Goal: Obtain resource: Obtain resource

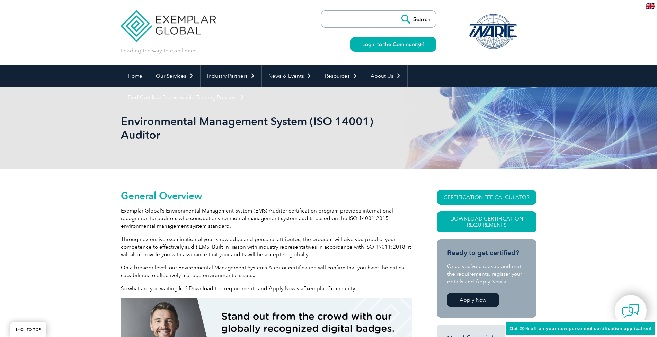
scroll to position [104, 0]
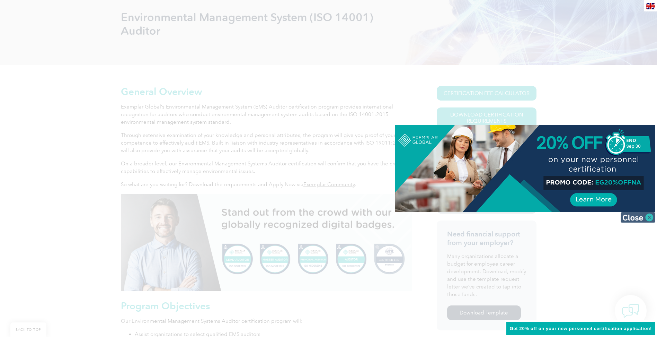
click at [633, 218] on img at bounding box center [638, 217] width 35 height 10
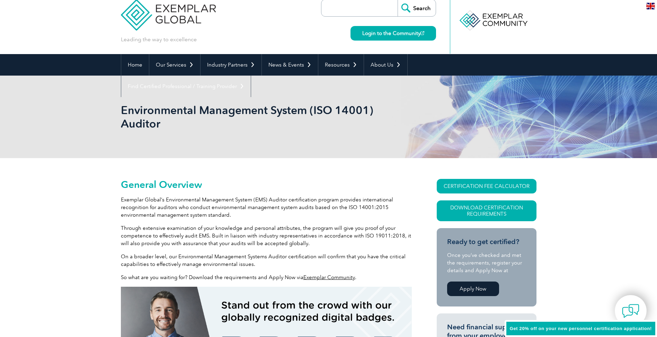
scroll to position [0, 0]
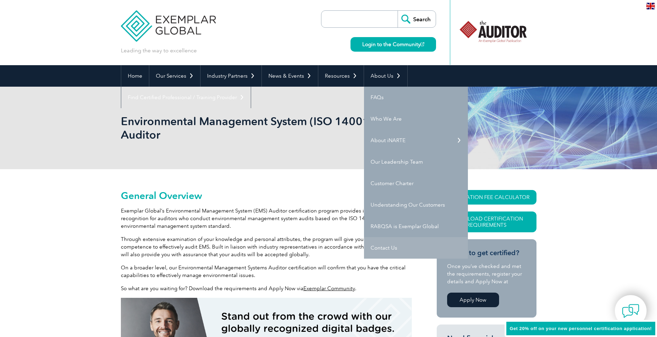
click at [370, 249] on link "Contact Us" at bounding box center [416, 247] width 104 height 21
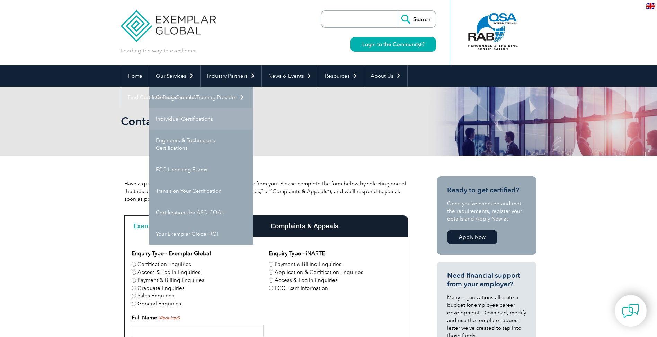
click at [176, 119] on link "Individual Certifications" at bounding box center [201, 118] width 104 height 21
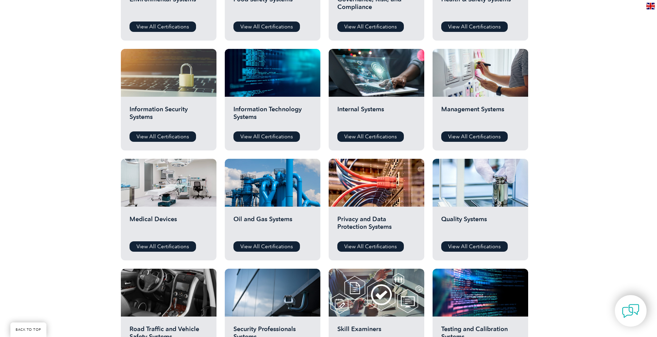
scroll to position [312, 0]
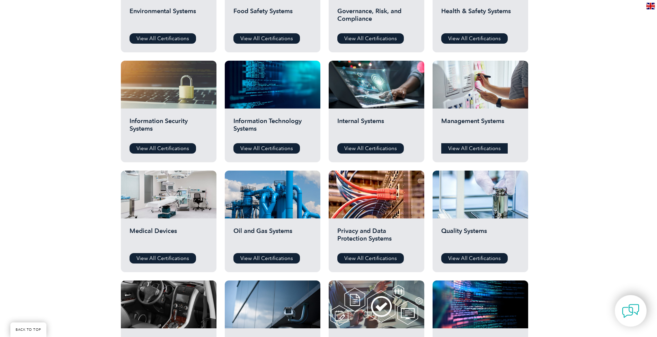
click at [467, 149] on link "View All Certifications" at bounding box center [474, 148] width 67 height 10
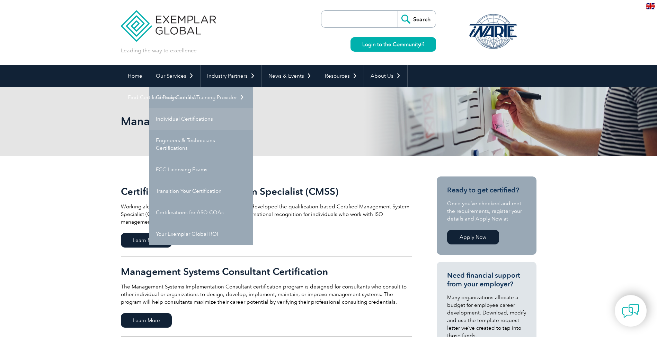
click at [198, 118] on link "Individual Certifications" at bounding box center [201, 118] width 104 height 21
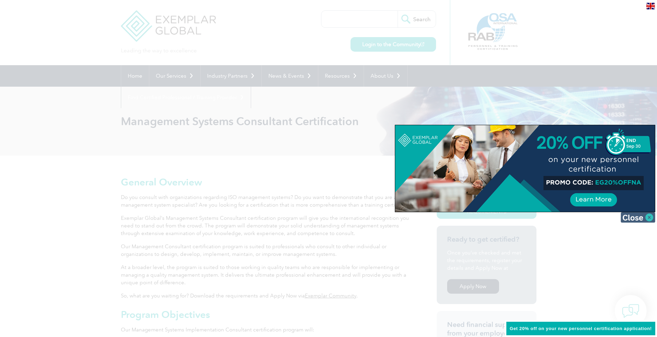
click at [632, 218] on img at bounding box center [638, 217] width 35 height 10
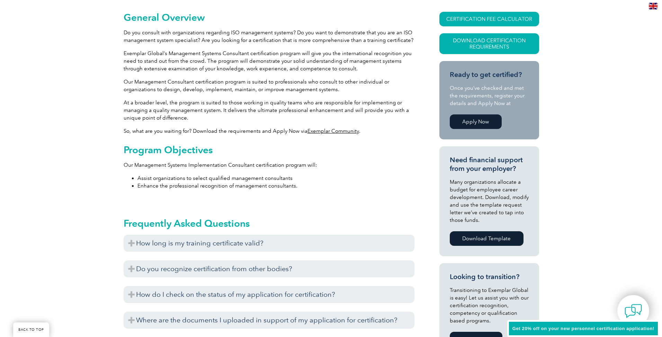
scroll to position [139, 0]
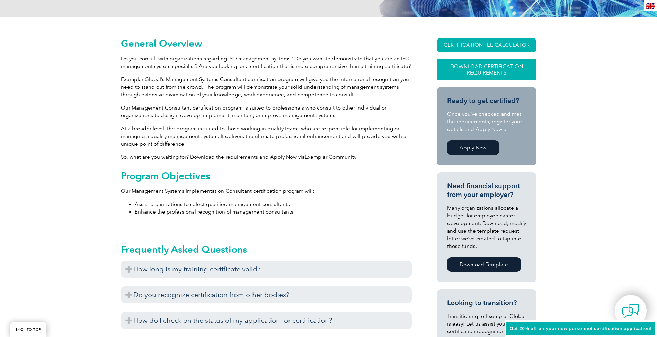
click at [463, 69] on link "Download Certification Requirements" at bounding box center [487, 69] width 100 height 21
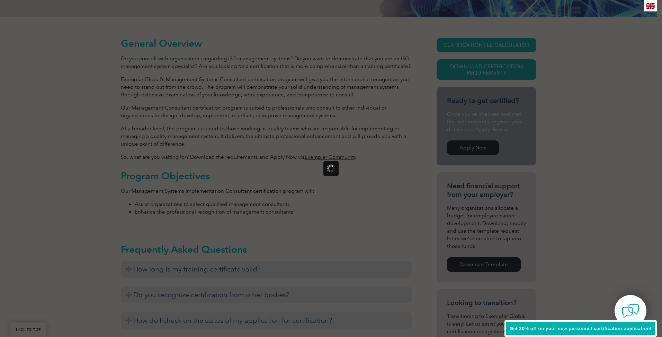
scroll to position [0, 0]
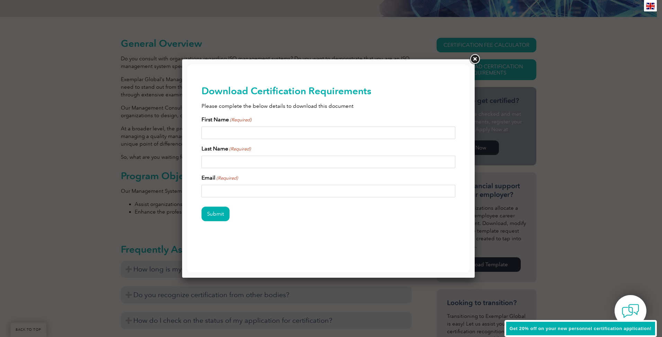
click at [289, 132] on input "First Name (Required)" at bounding box center [329, 132] width 254 height 12
type input "Daniel"
type input "Anderson"
type input "daniel.anderson@dgc.co.nz"
click at [222, 215] on input "Submit" at bounding box center [216, 213] width 28 height 15
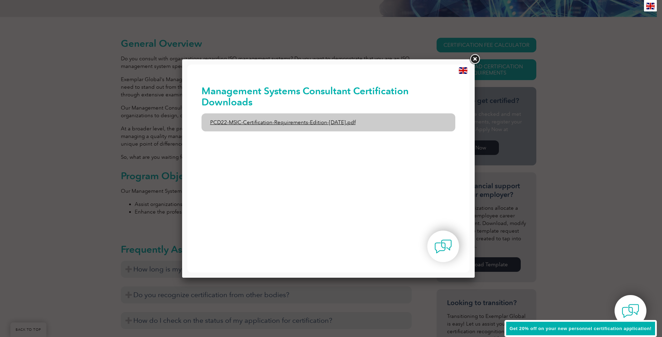
click at [269, 124] on link "PCD22-MSIC-Certification-Requirements-Edition-3-July-2021.pdf" at bounding box center [329, 122] width 254 height 18
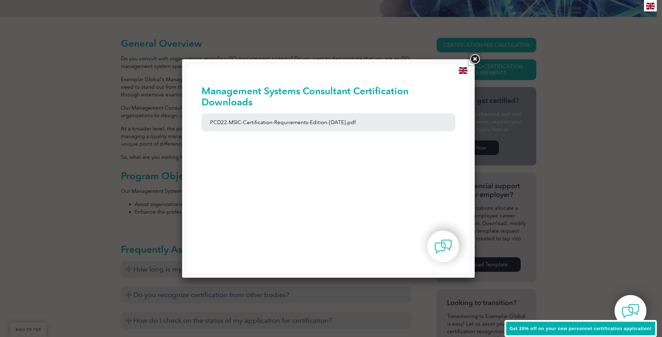
click at [474, 59] on link at bounding box center [475, 59] width 12 height 12
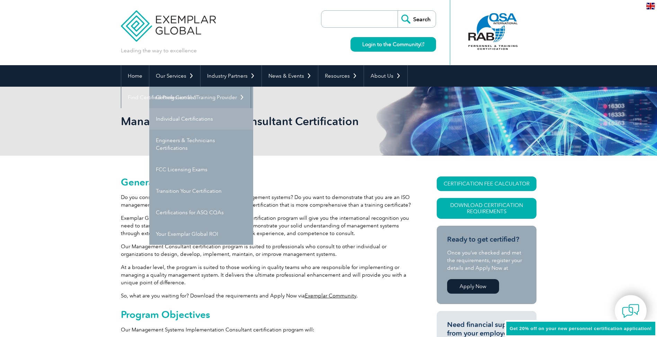
click at [182, 116] on link "Individual Certifications" at bounding box center [201, 118] width 104 height 21
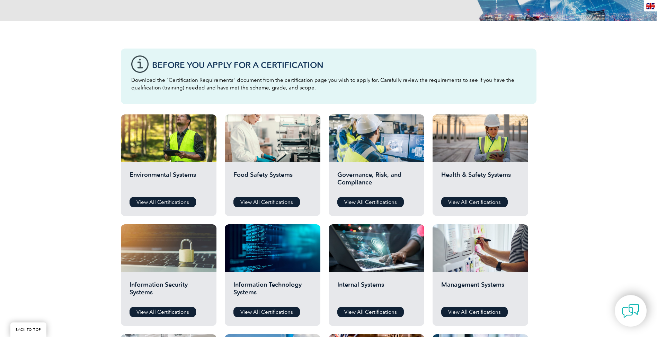
scroll to position [144, 0]
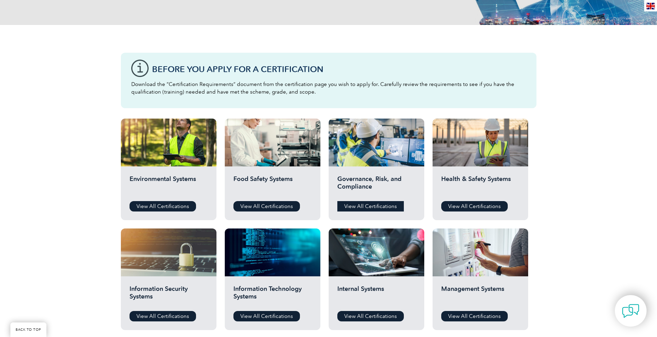
click at [369, 204] on link "View All Certifications" at bounding box center [370, 206] width 67 height 10
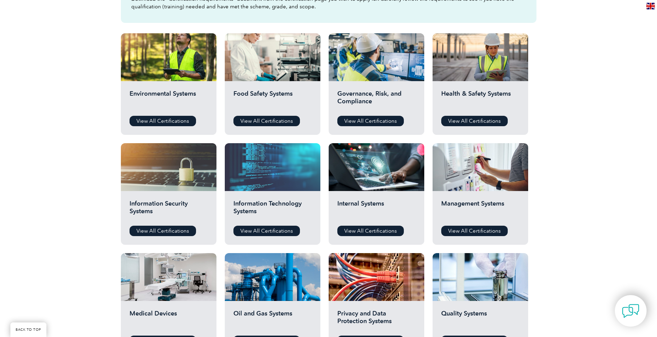
scroll to position [208, 0]
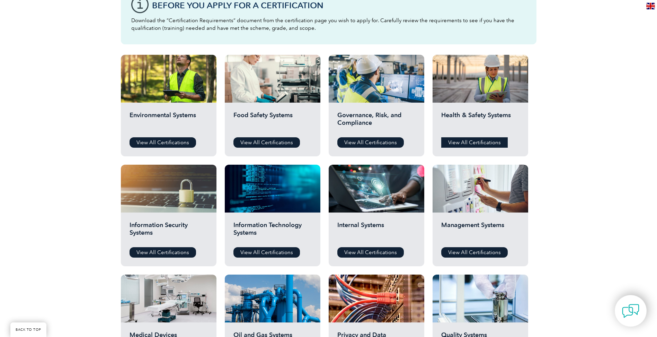
click at [488, 138] on link "View All Certifications" at bounding box center [474, 142] width 67 height 10
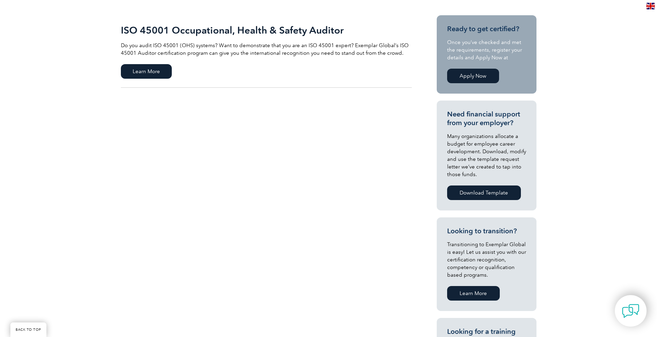
scroll to position [139, 0]
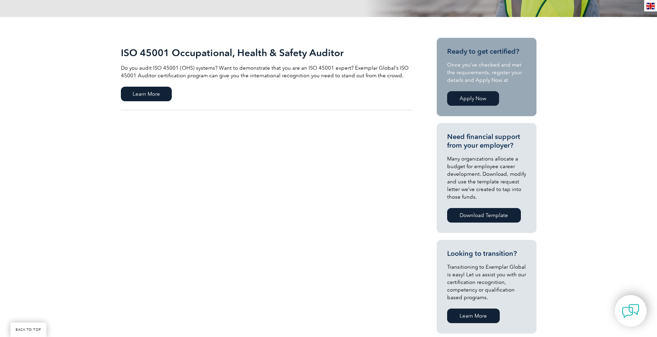
click at [482, 97] on link "Apply Now" at bounding box center [473, 98] width 52 height 15
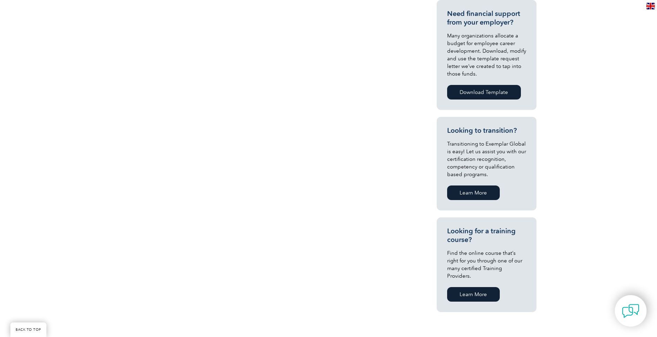
scroll to position [312, 0]
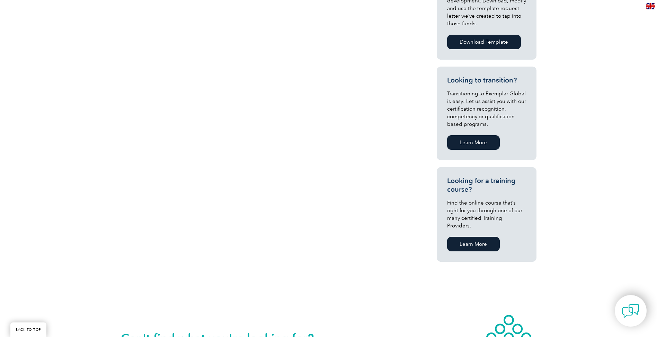
click at [462, 146] on link "Learn More" at bounding box center [473, 142] width 53 height 15
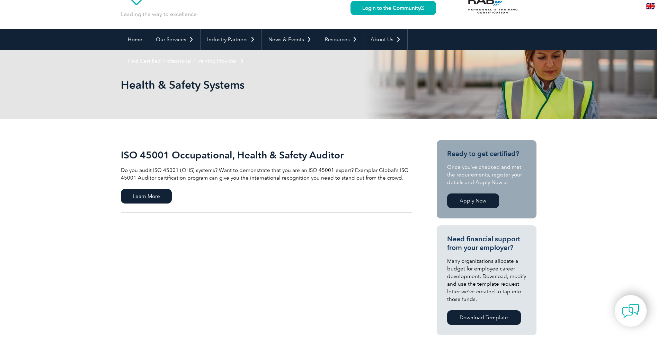
scroll to position [35, 0]
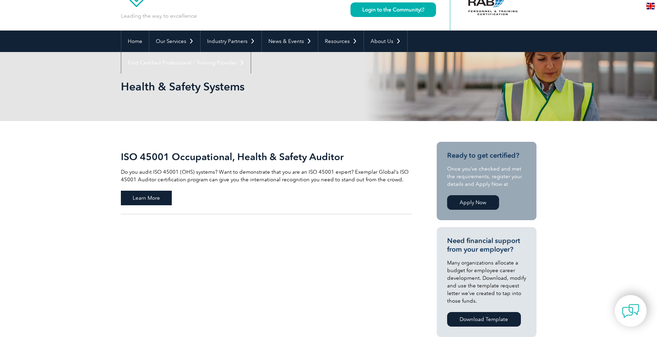
click at [164, 197] on span "Learn More" at bounding box center [146, 198] width 51 height 15
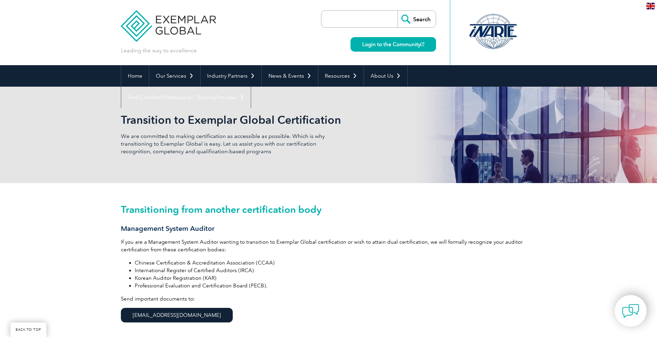
scroll to position [69, 0]
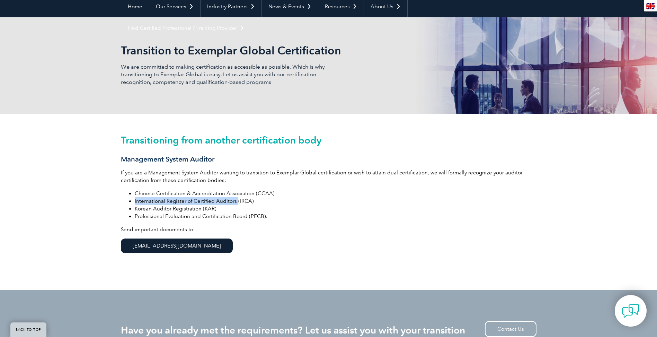
drag, startPoint x: 134, startPoint y: 199, endPoint x: 235, endPoint y: 199, distance: 101.5
click at [235, 199] on ul "Chinese Certification & Accreditation Association (CCAA) International Register…" at bounding box center [329, 204] width 416 height 30
drag, startPoint x: 235, startPoint y: 199, endPoint x: 227, endPoint y: 200, distance: 8.3
copy li "International Register of Certified Auditors"
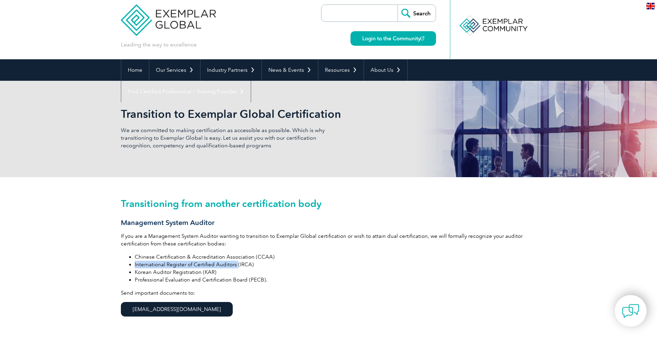
scroll to position [0, 0]
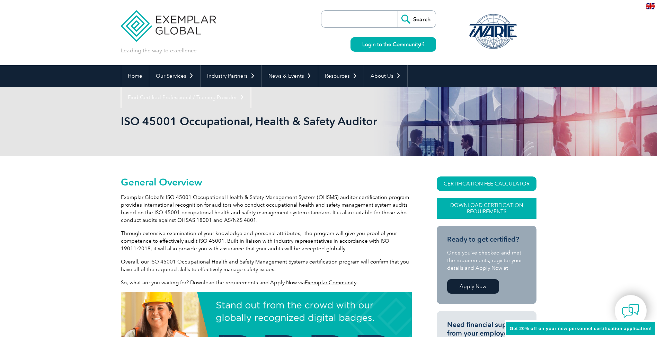
drag, startPoint x: 0, startPoint y: 0, endPoint x: 487, endPoint y: 211, distance: 531.1
click at [487, 211] on link "Download Certification Requirements" at bounding box center [487, 208] width 100 height 21
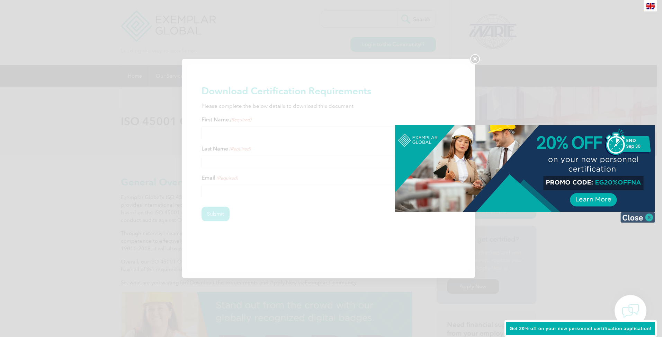
click at [627, 214] on img at bounding box center [638, 217] width 35 height 10
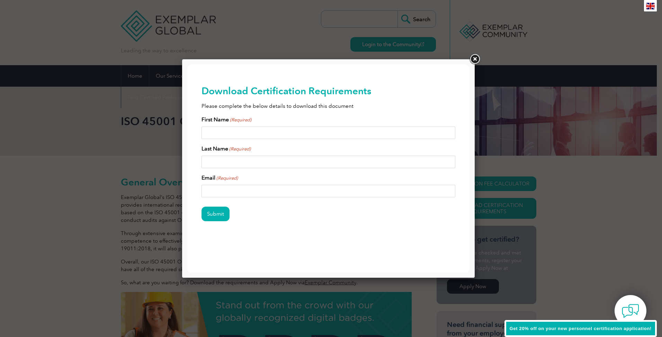
click at [281, 129] on input "First Name (Required)" at bounding box center [329, 132] width 254 height 12
type input "Daniel"
type input "Anderson"
type input "daniel.anderson@dgc.co.nz"
click at [219, 212] on input "Submit" at bounding box center [216, 213] width 28 height 15
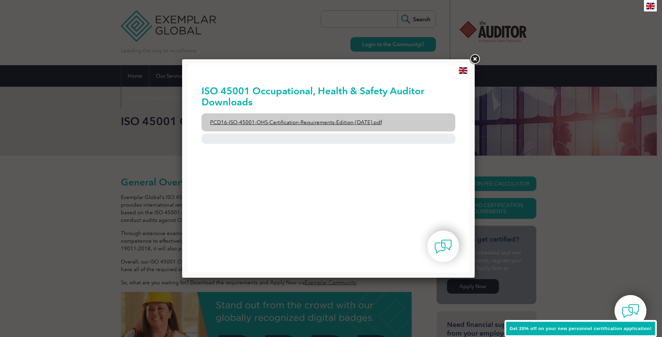
click at [279, 122] on link "PCD16-ISO-45001-OHS-Certification-Requirements-Edition-2-April-2022.pdf" at bounding box center [329, 122] width 254 height 18
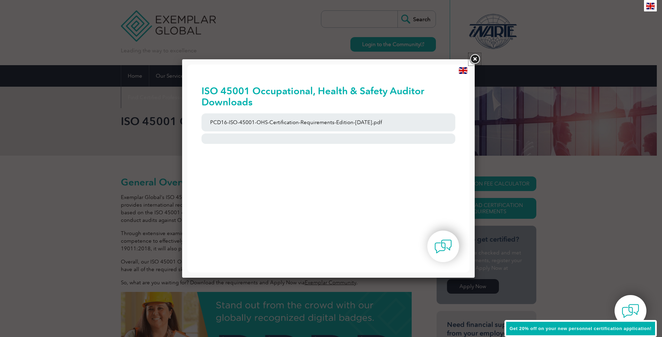
click at [475, 58] on link at bounding box center [475, 59] width 12 height 12
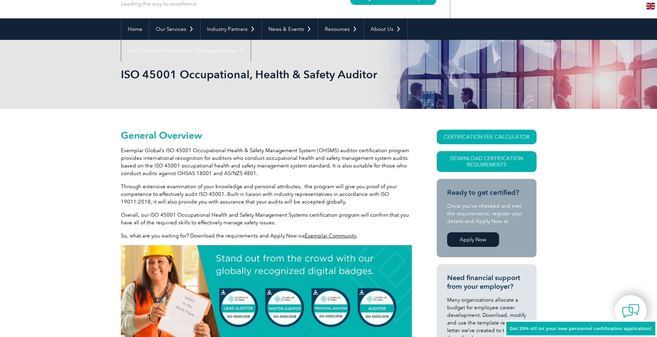
scroll to position [35, 0]
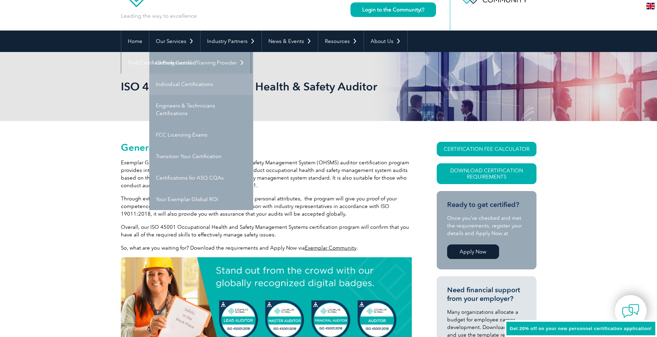
click at [183, 86] on link "Individual Certifications" at bounding box center [201, 83] width 104 height 21
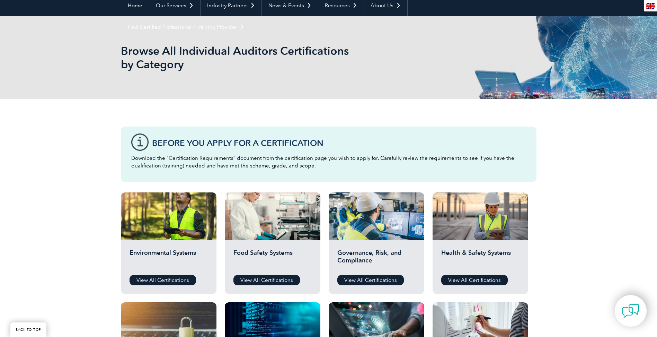
scroll to position [139, 0]
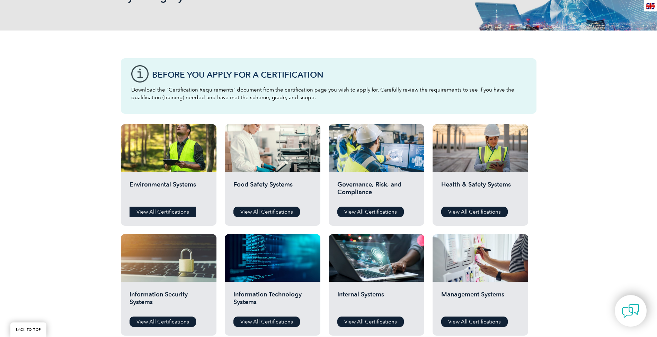
click at [163, 209] on link "View All Certifications" at bounding box center [163, 211] width 67 height 10
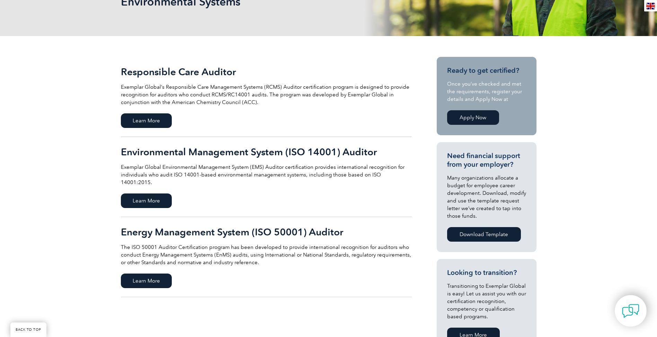
scroll to position [104, 0]
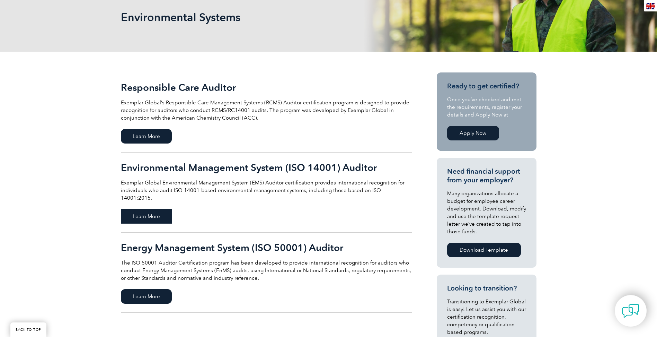
click at [160, 210] on span "Learn More" at bounding box center [146, 216] width 51 height 15
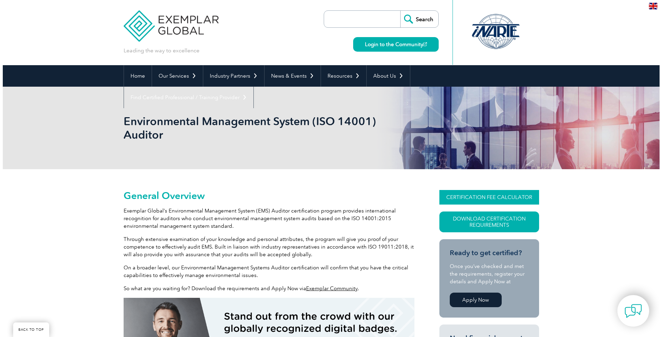
scroll to position [104, 0]
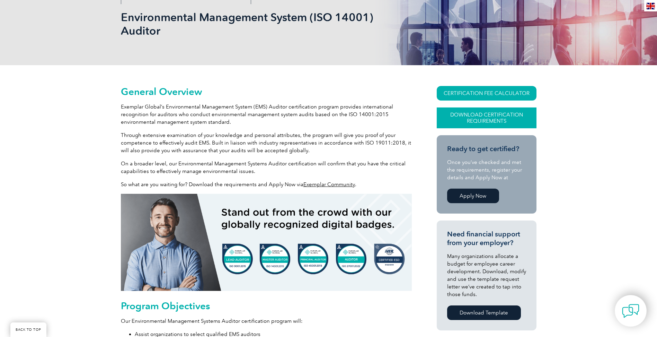
click at [456, 118] on link "Download Certification Requirements" at bounding box center [487, 117] width 100 height 21
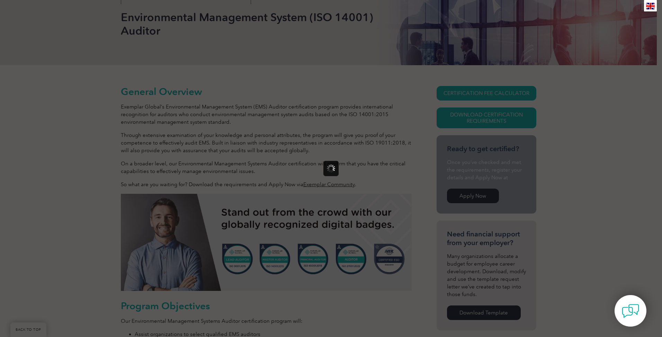
scroll to position [0, 0]
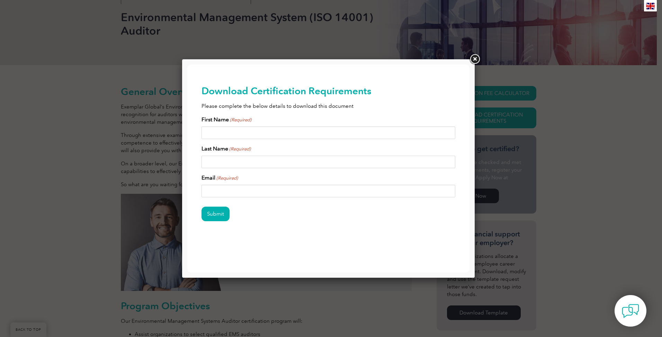
click at [280, 132] on input "First Name (Required)" at bounding box center [329, 132] width 254 height 12
type input "Daniel"
type input "Anderson"
type input "daniel.anderson@dgc.co.nz"
click at [215, 214] on input "Submit" at bounding box center [216, 213] width 28 height 15
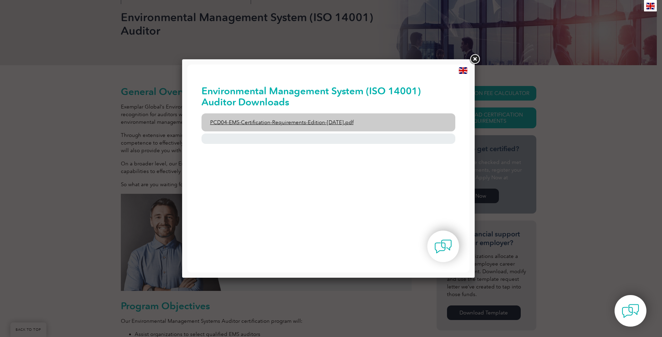
click at [262, 124] on link "PCD04-EMS-Certification-Requirements-Edition-2-April-2022.pdf" at bounding box center [329, 122] width 254 height 18
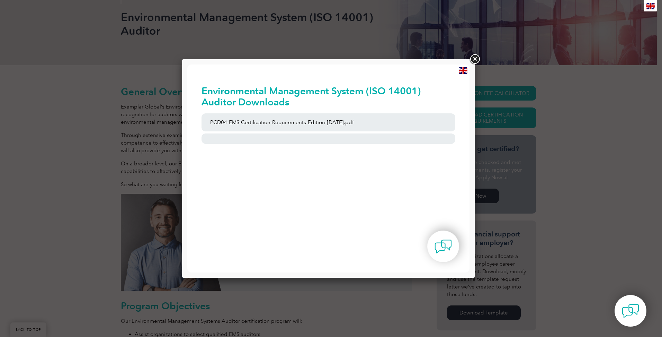
click at [479, 60] on link at bounding box center [475, 59] width 12 height 12
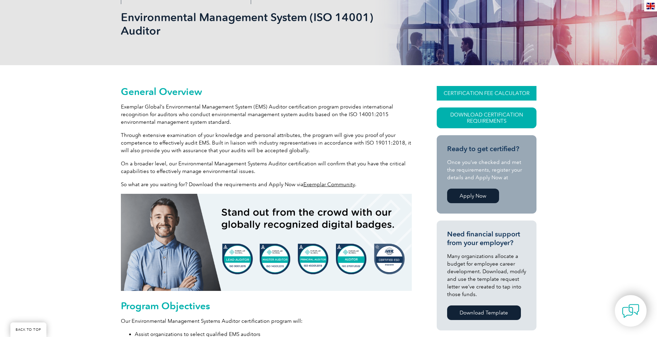
click at [470, 95] on link "CERTIFICATION FEE CALCULATOR" at bounding box center [487, 93] width 100 height 15
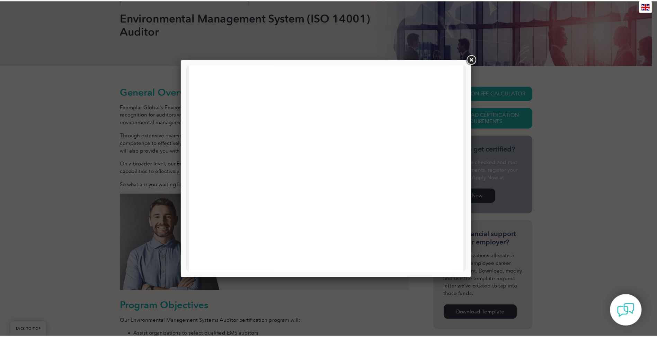
scroll to position [208, 0]
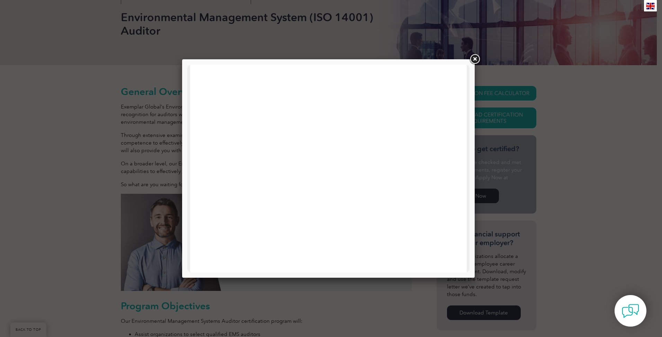
click at [477, 61] on link at bounding box center [475, 59] width 12 height 12
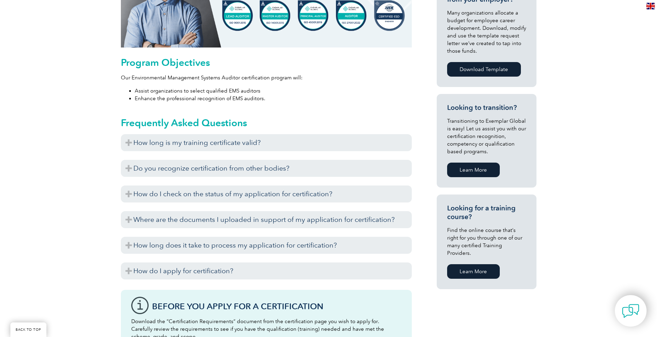
scroll to position [346, 0]
